Goal: Download file/media

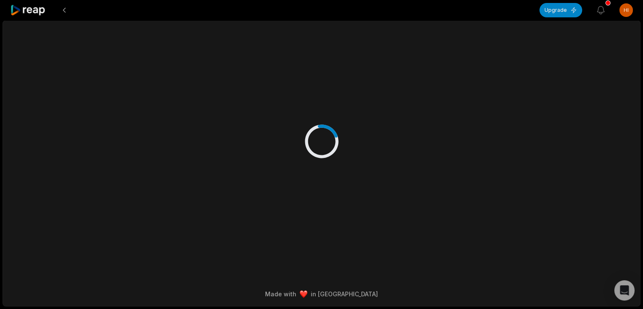
click at [36, 8] on icon at bounding box center [28, 10] width 36 height 11
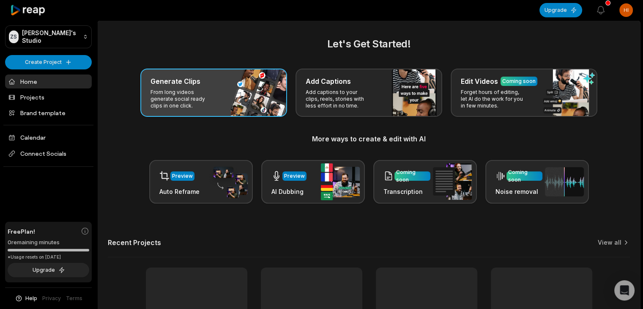
click at [167, 86] on div "Generate Clips From long videos generate social ready clips in one click." at bounding box center [213, 92] width 147 height 48
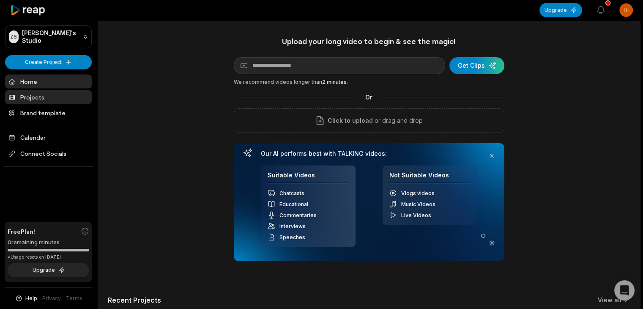
click at [51, 100] on link "Projects" at bounding box center [48, 97] width 87 height 14
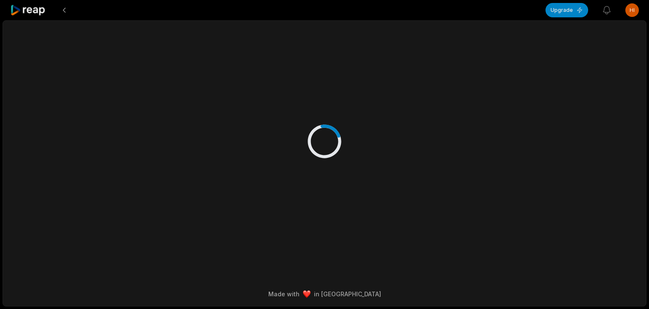
click at [200, 163] on div at bounding box center [324, 133] width 409 height 224
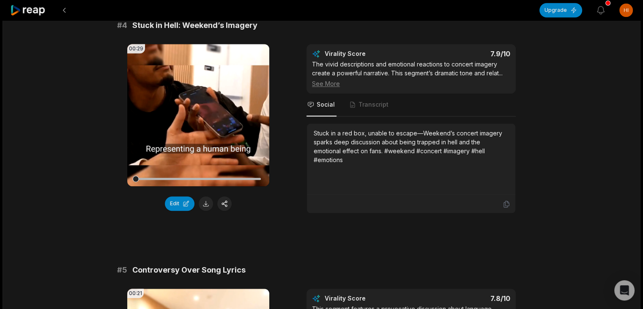
scroll to position [815, 0]
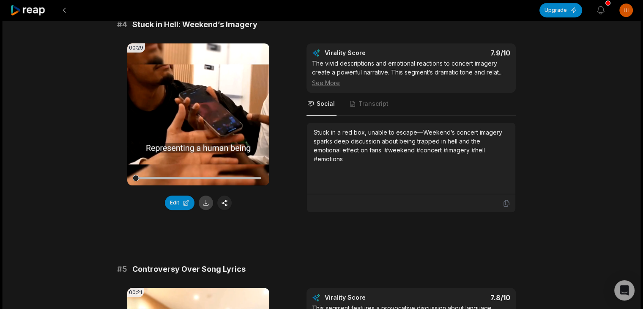
click at [204, 205] on button at bounding box center [206, 202] width 14 height 14
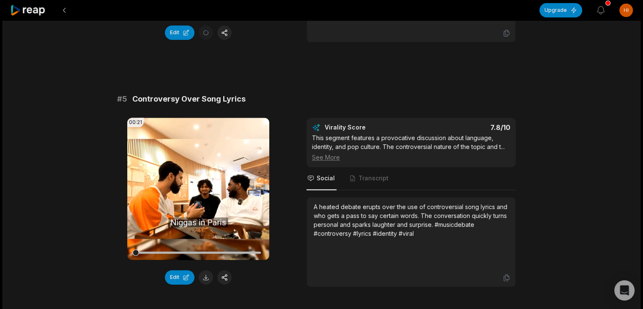
scroll to position [1011, 0]
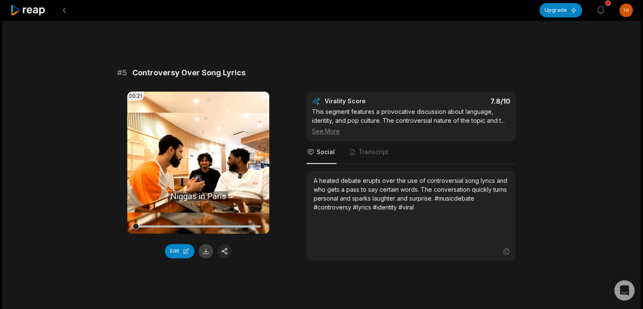
click at [204, 258] on button at bounding box center [206, 251] width 14 height 14
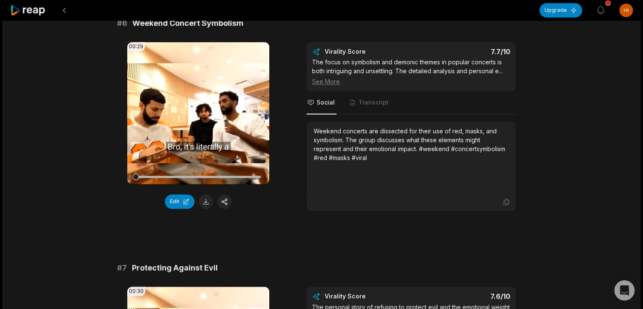
scroll to position [1306, 0]
click at [207, 208] on button at bounding box center [206, 201] width 14 height 14
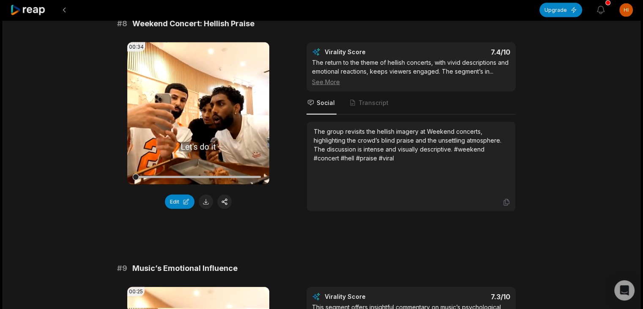
scroll to position [1800, 0]
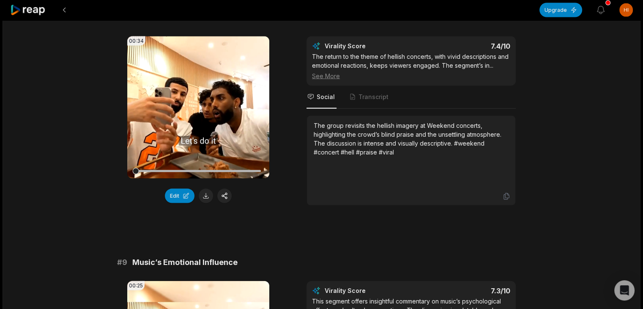
click at [637, 302] on div at bounding box center [637, 302] width 0 height 0
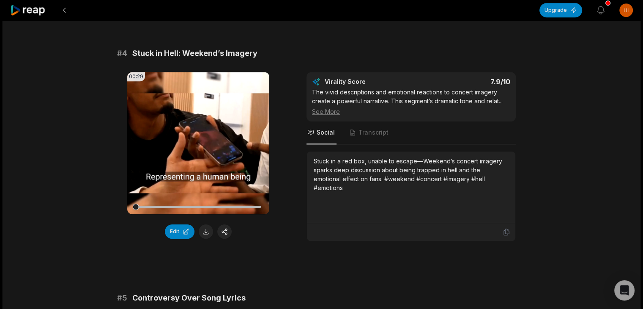
scroll to position [786, 0]
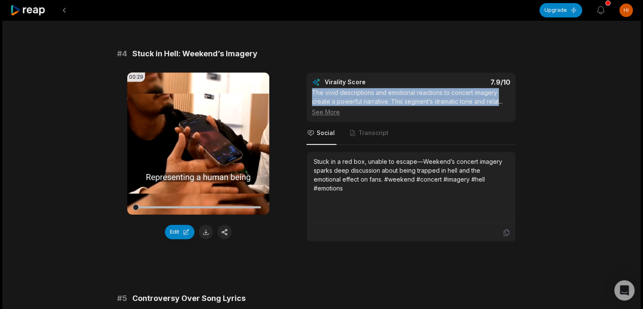
drag, startPoint x: 313, startPoint y: 99, endPoint x: 324, endPoint y: 116, distance: 20.2
click at [324, 116] on div "The vivid descriptions and emotional reactions to concert imagery create a powe…" at bounding box center [411, 102] width 198 height 28
copy div "The vivid descriptions and emotional reactions to concert imagery create a powe…"
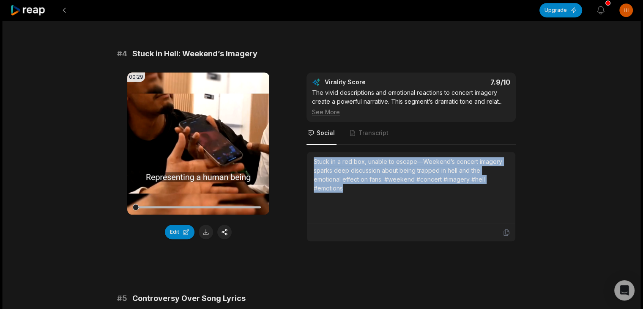
drag, startPoint x: 311, startPoint y: 175, endPoint x: 348, endPoint y: 212, distance: 52.6
click at [348, 212] on div "Stuck in a red box, unable to escape—Weekend’s concert imagery sparks deep disc…" at bounding box center [411, 187] width 208 height 71
copy div "Stuck in a red box, unable to escape—Weekend’s concert imagery sparks deep disc…"
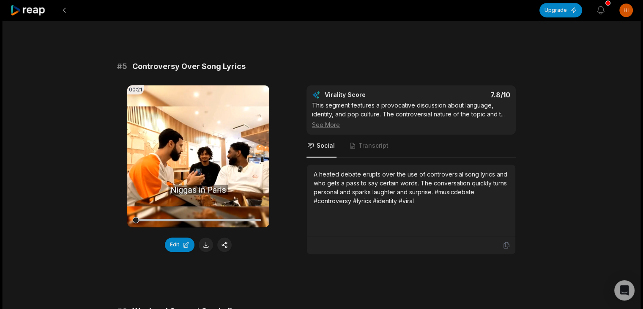
scroll to position [1020, 0]
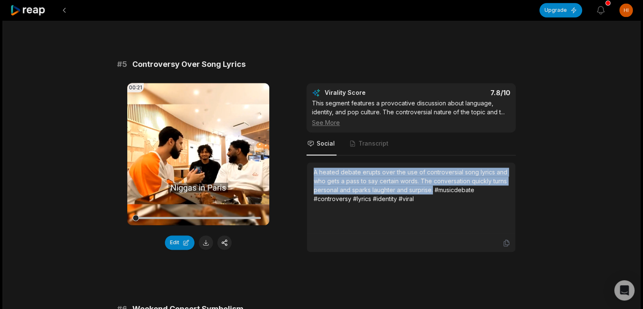
drag, startPoint x: 313, startPoint y: 195, endPoint x: 496, endPoint y: 211, distance: 183.0
click at [496, 203] on div "A heated debate erupts over the use of controversial song lyrics and who gets a…" at bounding box center [411, 185] width 195 height 36
copy div "A heated debate erupts over the use of controversial song lyrics and who gets a…"
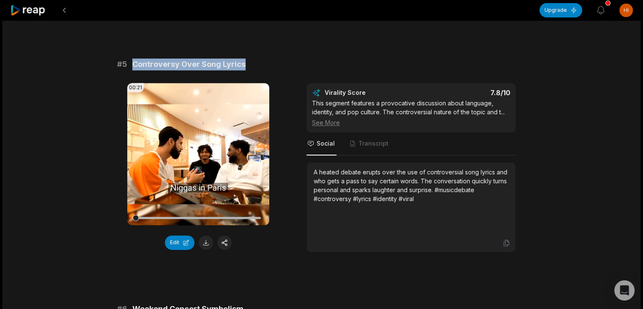
drag, startPoint x: 132, startPoint y: 78, endPoint x: 245, endPoint y: 81, distance: 112.9
click at [245, 70] on div "# 5 Controversy Over Song Lyrics" at bounding box center [321, 64] width 409 height 12
copy span "Controversy Over Song Lyrics"
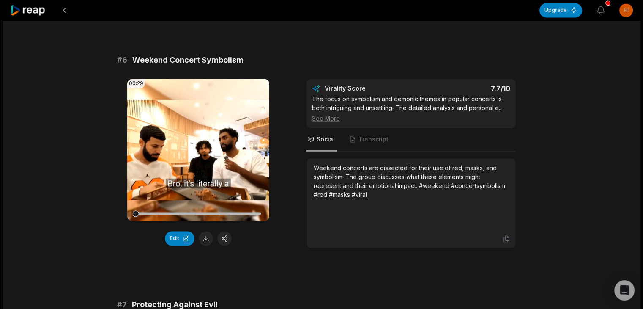
scroll to position [1272, 0]
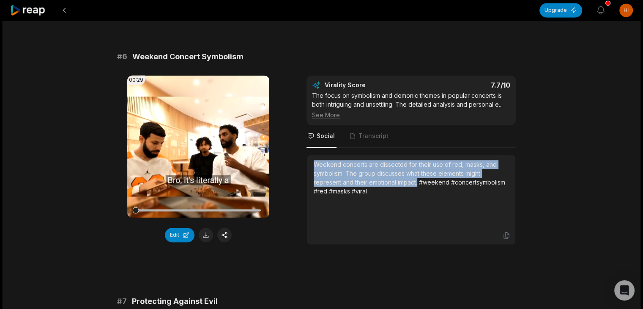
drag, startPoint x: 313, startPoint y: 195, endPoint x: 422, endPoint y: 212, distance: 110.4
click at [422, 195] on div "Weekend concerts are dissected for their use of red, masks, and symbolism. The …" at bounding box center [411, 178] width 195 height 36
copy div "Weekend concerts are dissected for their use of red, masks, and symbolism. The …"
